Goal: Task Accomplishment & Management: Complete application form

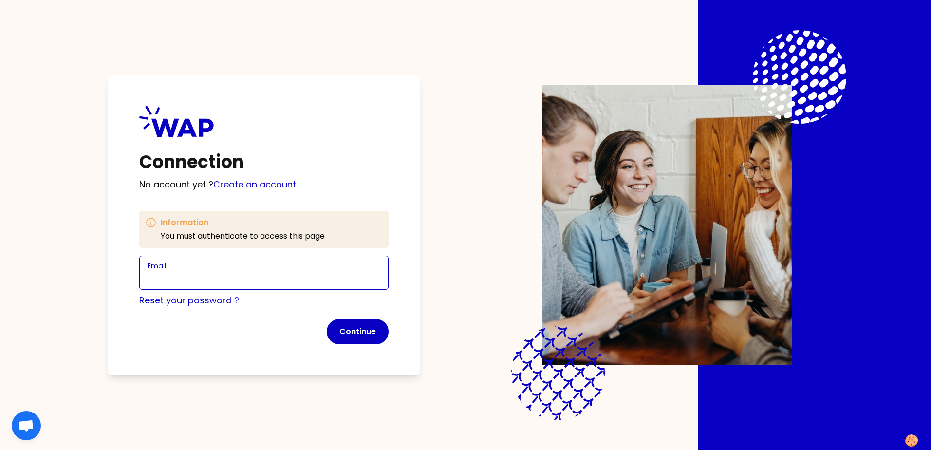
click at [299, 277] on input "Email" at bounding box center [264, 279] width 233 height 14
type input "[PERSON_NAME][EMAIL_ADDRESS][DOMAIN_NAME]"
click at [352, 330] on button "Continue" at bounding box center [358, 331] width 62 height 25
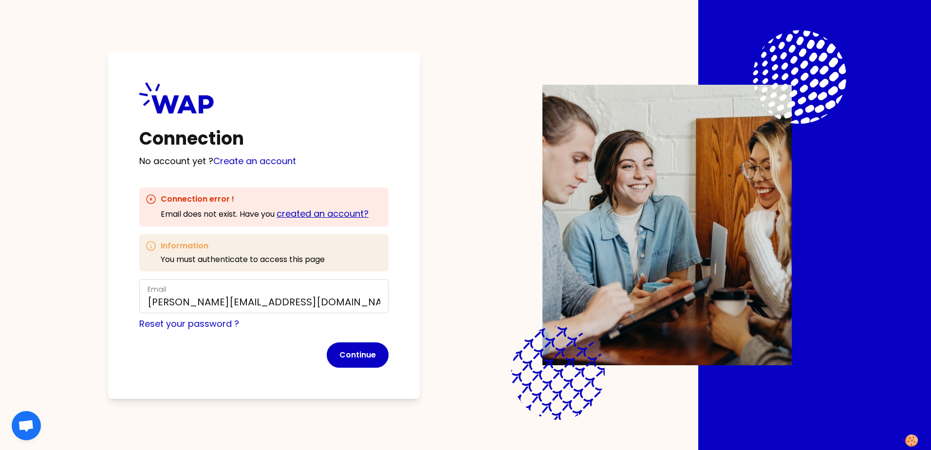
click at [357, 216] on link "created an account?" at bounding box center [323, 214] width 92 height 12
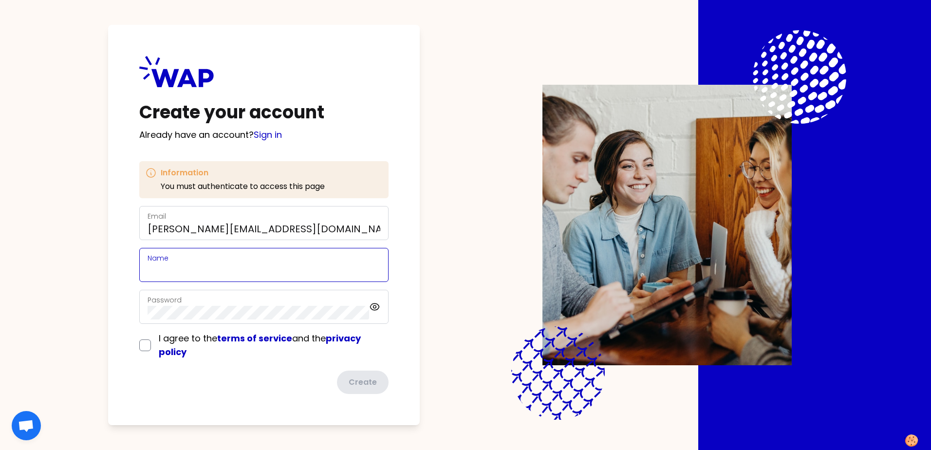
click at [295, 266] on input "Name" at bounding box center [264, 271] width 233 height 14
type input "[PERSON_NAME]"
click at [145, 350] on input "checkbox" at bounding box center [145, 346] width 12 height 12
checkbox input "true"
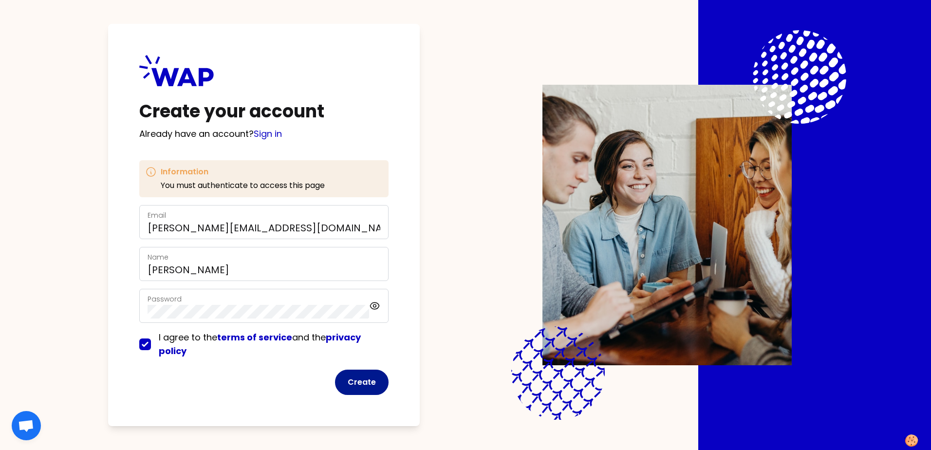
click at [371, 381] on button "Create" at bounding box center [362, 382] width 54 height 25
